Goal: Navigation & Orientation: Find specific page/section

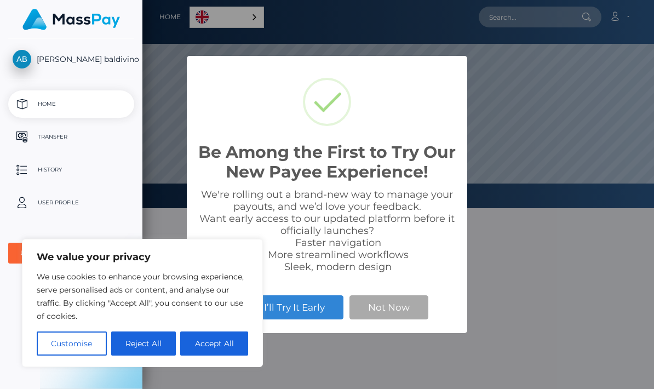
scroll to position [208, 654]
click at [208, 351] on button "Accept All" at bounding box center [214, 343] width 68 height 24
checkbox input "true"
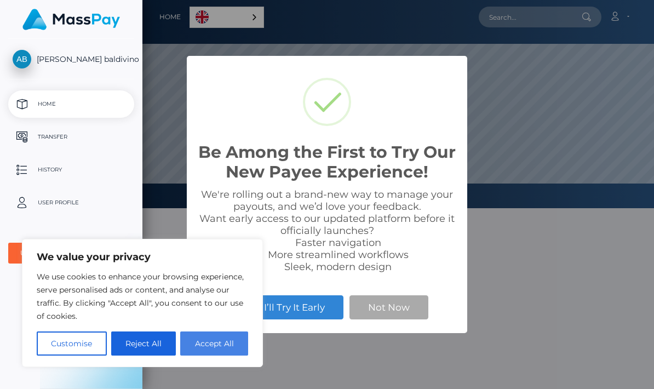
checkbox input "true"
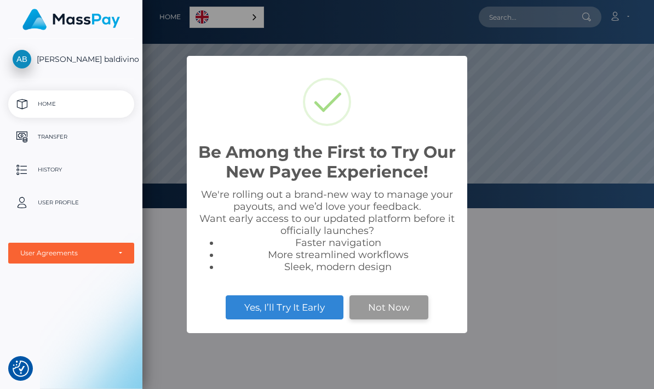
click at [387, 311] on button "Not Now" at bounding box center [388, 307] width 79 height 24
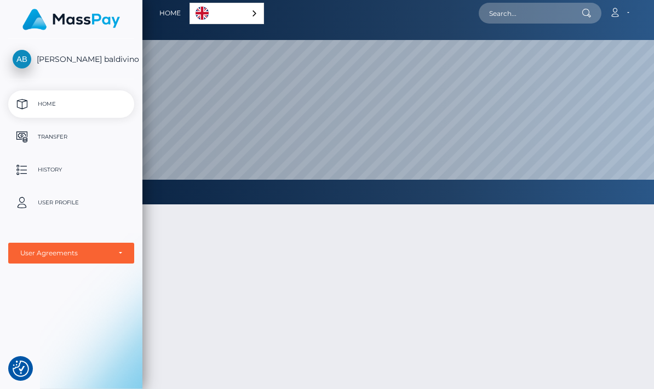
scroll to position [0, 0]
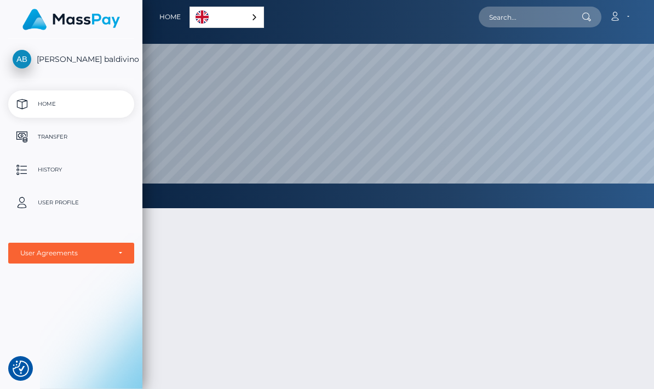
click at [190, 21] on link "English" at bounding box center [226, 17] width 73 height 20
click at [190, 19] on link "English" at bounding box center [228, 17] width 77 height 20
click at [190, 21] on link "English" at bounding box center [226, 17] width 73 height 20
click at [190, 20] on link "English" at bounding box center [228, 17] width 77 height 20
click at [151, 22] on div "Home English Español 中文 (简体) Português (Brasil) Account Edit Profile Logout" at bounding box center [398, 16] width 494 height 23
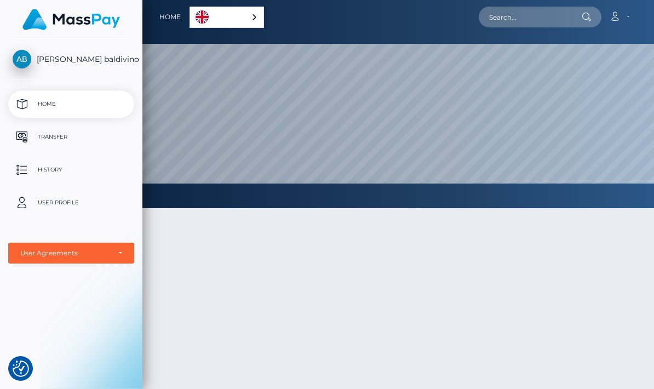
click at [0, 0] on button "button" at bounding box center [0, 0] width 0 height 0
click at [78, 181] on link "History" at bounding box center [71, 169] width 126 height 27
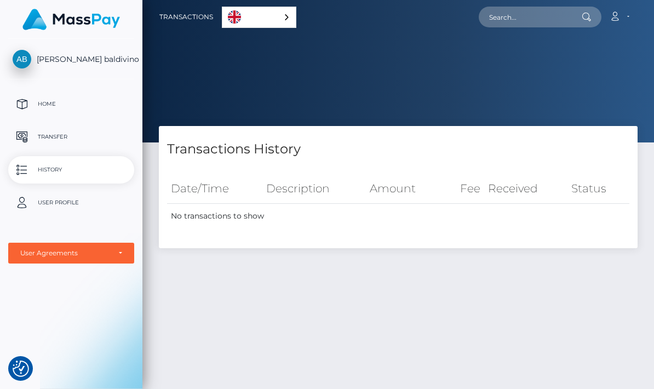
click at [0, 0] on button "button" at bounding box center [0, 0] width 0 height 0
click at [28, 25] on img at bounding box center [71, 19] width 98 height 21
click at [0, 0] on button "button" at bounding box center [0, 0] width 0 height 0
click at [91, 67] on link "[PERSON_NAME] baldivino" at bounding box center [71, 59] width 142 height 19
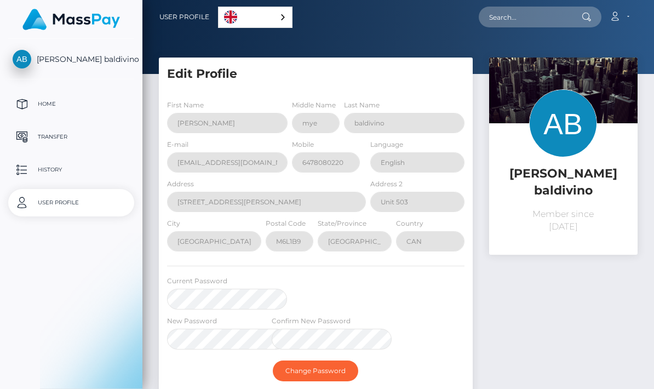
select select
